Goal: Find specific page/section: Find specific page/section

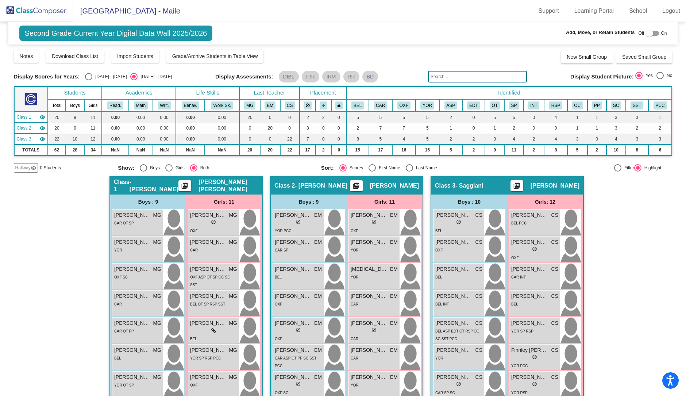
click at [40, 3] on img at bounding box center [36, 11] width 73 height 22
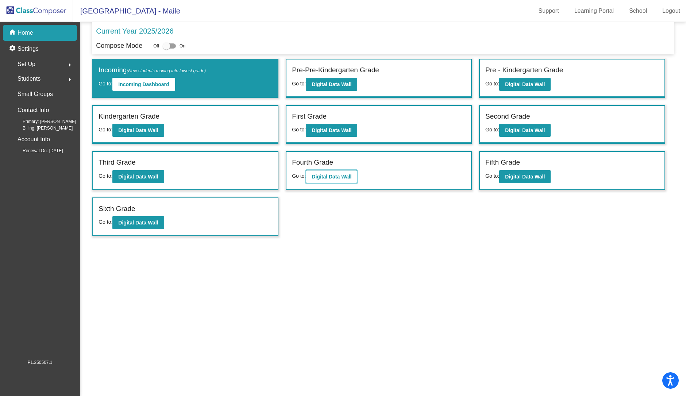
click at [338, 175] on b "Digital Data Wall" at bounding box center [331, 177] width 40 height 6
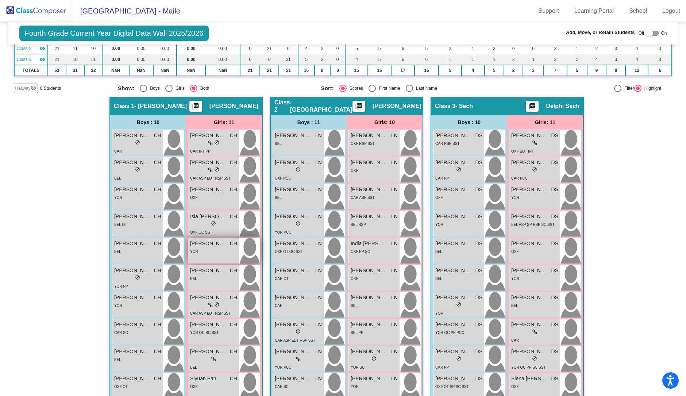
scroll to position [91, 0]
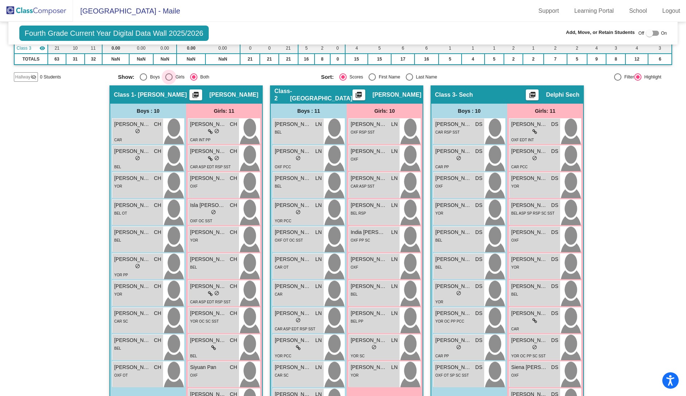
click at [166, 74] on div "Select an option" at bounding box center [168, 76] width 7 height 7
click at [168, 81] on input "Girls" at bounding box center [168, 81] width 0 height 0
radio input "true"
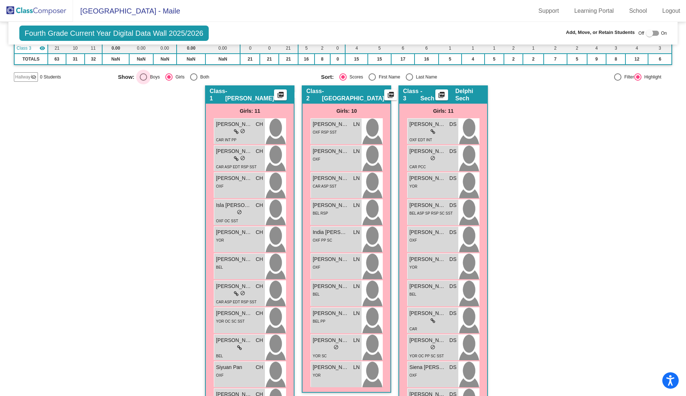
drag, startPoint x: 151, startPoint y: 74, endPoint x: 157, endPoint y: 75, distance: 6.3
click at [150, 75] on div "Boys" at bounding box center [153, 77] width 13 height 7
click at [143, 81] on input "Boys" at bounding box center [143, 81] width 0 height 0
radio input "true"
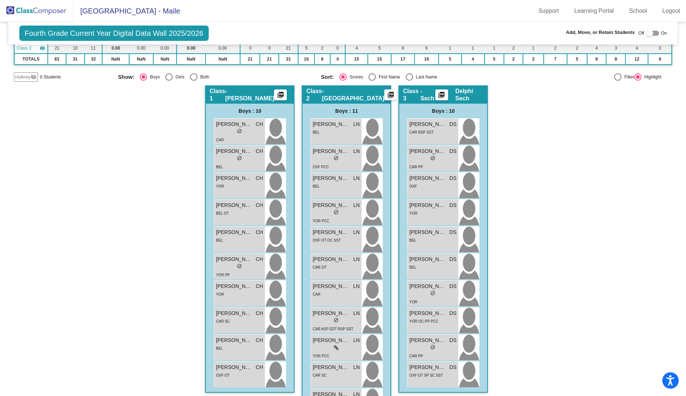
click at [408, 74] on div "Select an option" at bounding box center [409, 76] width 7 height 7
click at [409, 81] on input "Last Name" at bounding box center [409, 81] width 0 height 0
radio input "true"
click at [194, 76] on div "Select an option" at bounding box center [193, 76] width 7 height 7
click at [194, 81] on input "Both" at bounding box center [193, 81] width 0 height 0
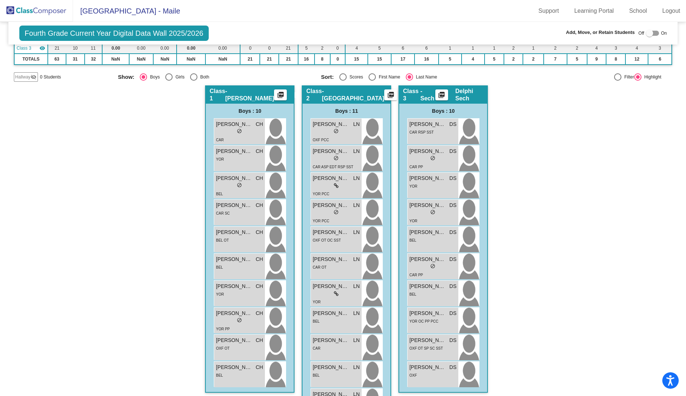
radio input "true"
